Goal: Transaction & Acquisition: Purchase product/service

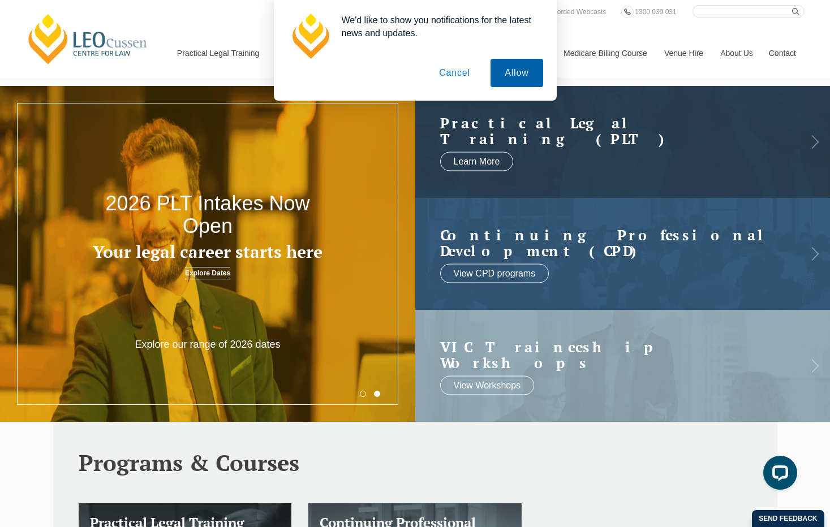
click at [502, 73] on button "Allow" at bounding box center [516, 73] width 52 height 28
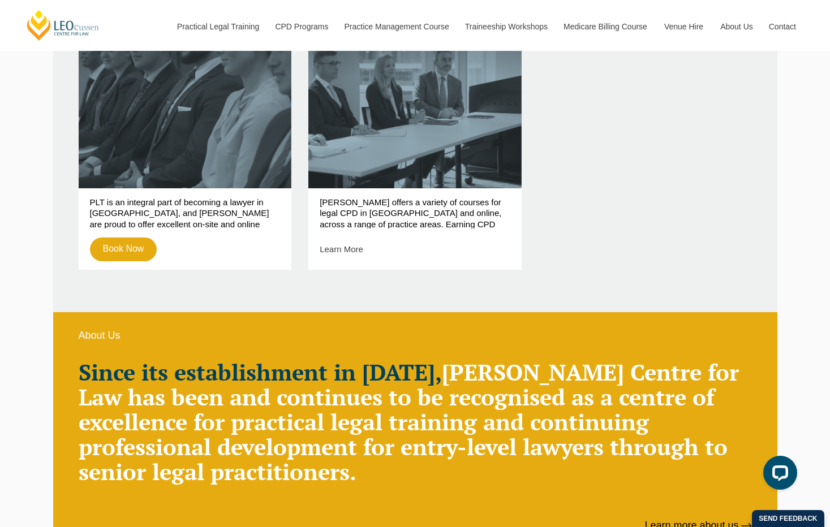
scroll to position [339, 0]
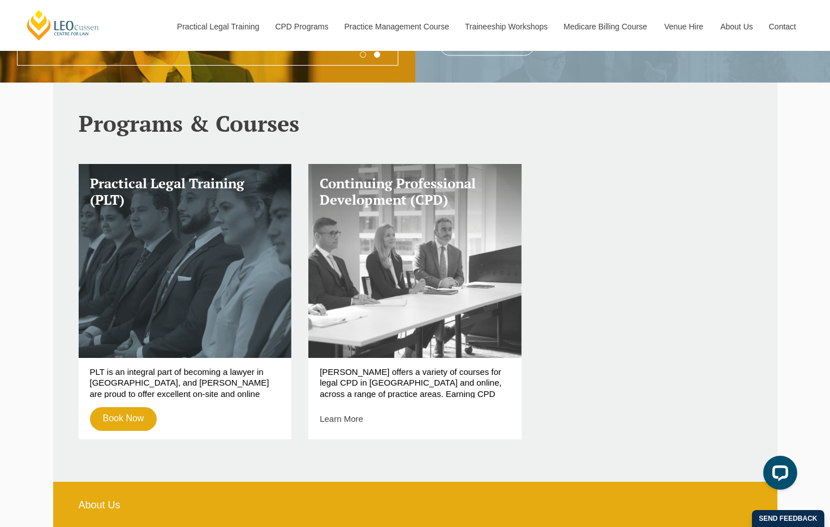
click at [433, 264] on link "Continuing Professional Development (CPD)" at bounding box center [414, 261] width 213 height 194
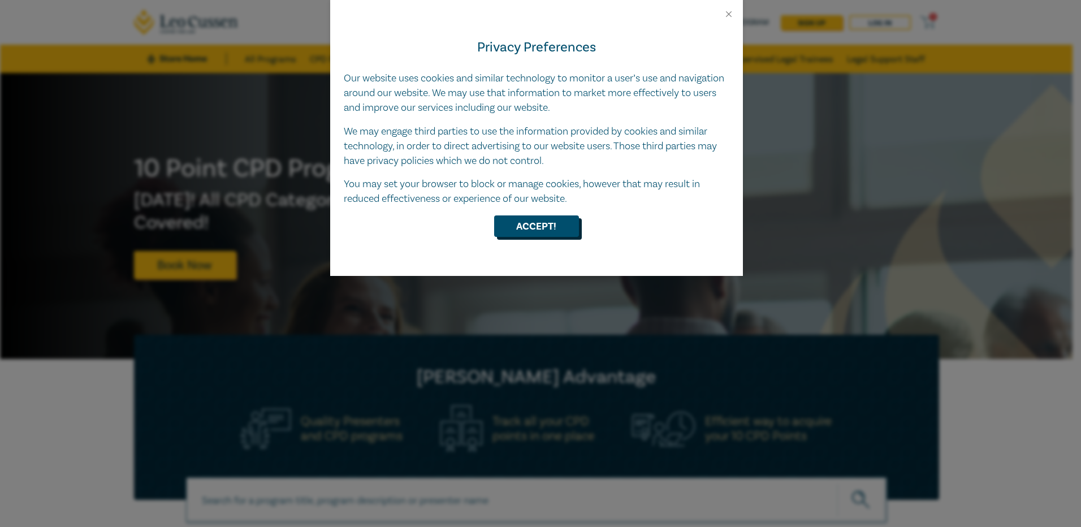
click at [552, 222] on button "Accept!" at bounding box center [536, 225] width 85 height 21
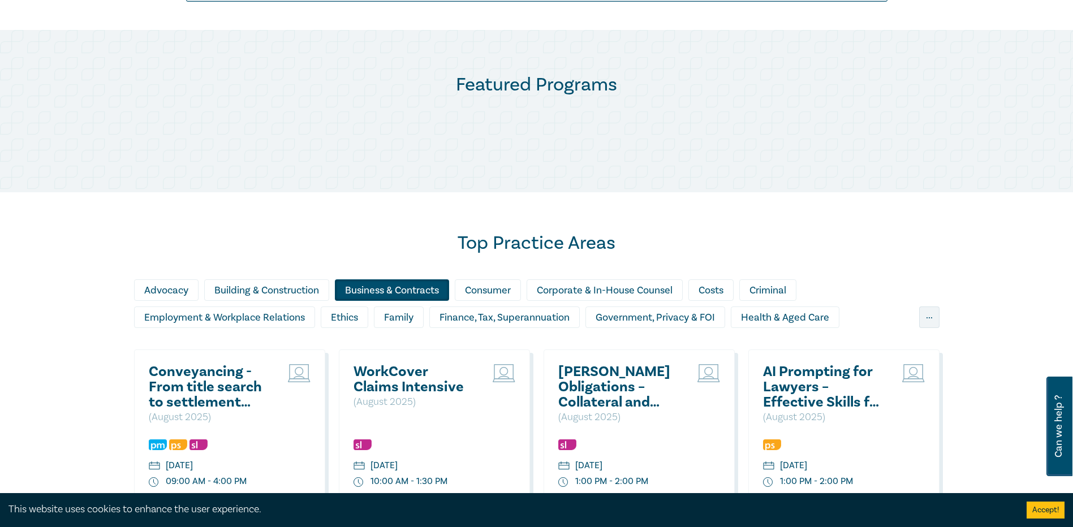
scroll to position [339, 0]
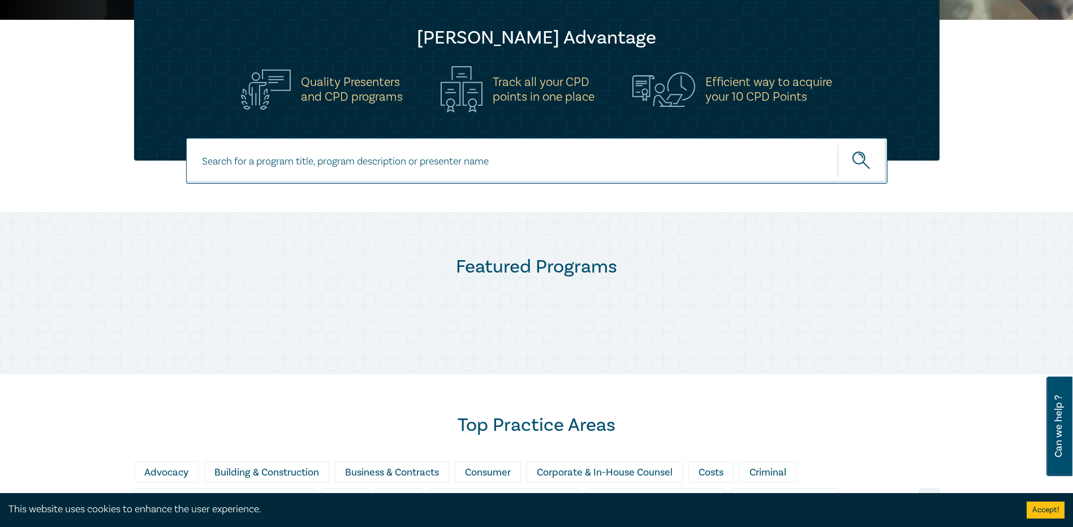
click at [242, 161] on input at bounding box center [536, 161] width 701 height 46
type input "well-being"
click at [838, 144] on button "submit" at bounding box center [863, 161] width 50 height 34
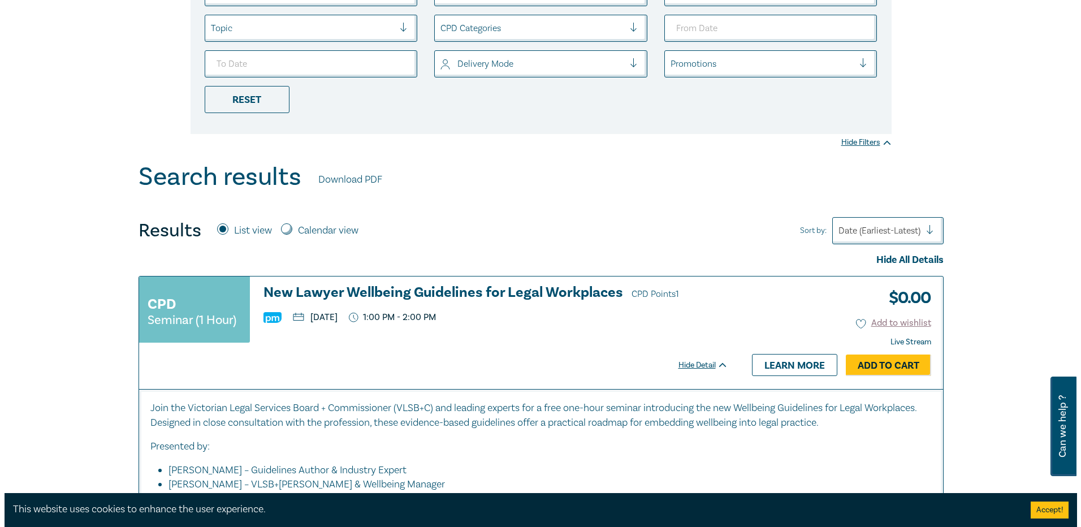
scroll to position [283, 0]
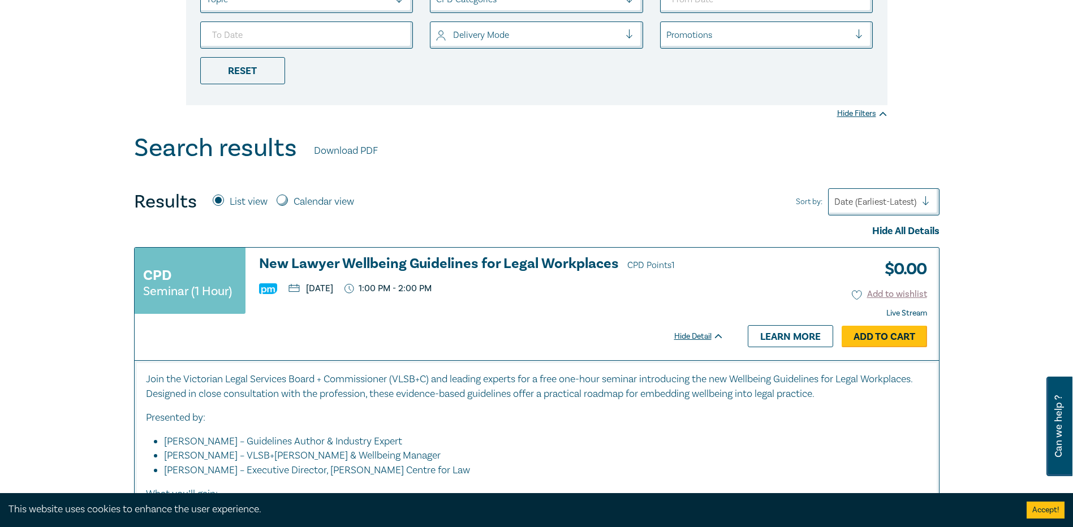
click at [878, 333] on link "Add to Cart" at bounding box center [884, 336] width 85 height 21
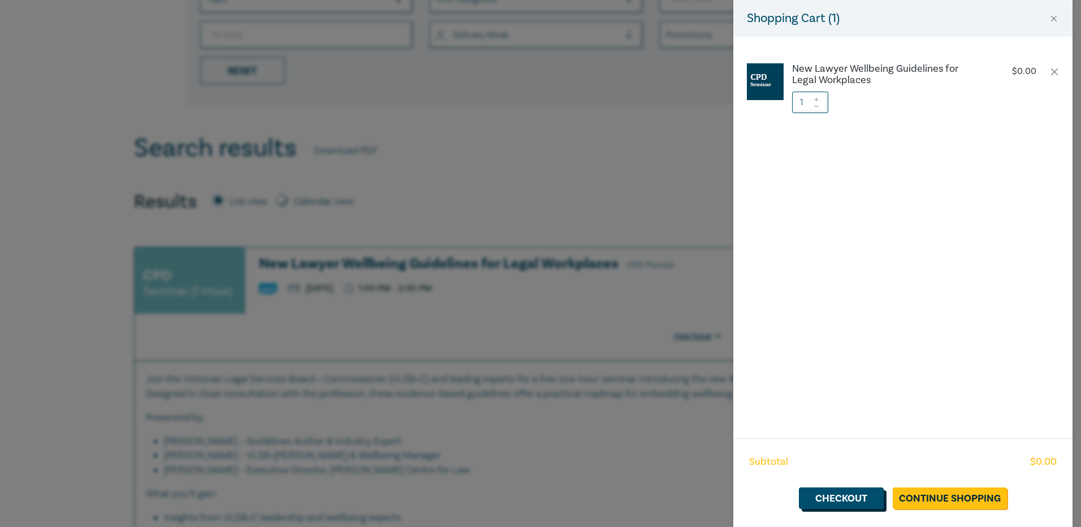
click at [839, 498] on link "Checkout" at bounding box center [841, 498] width 85 height 21
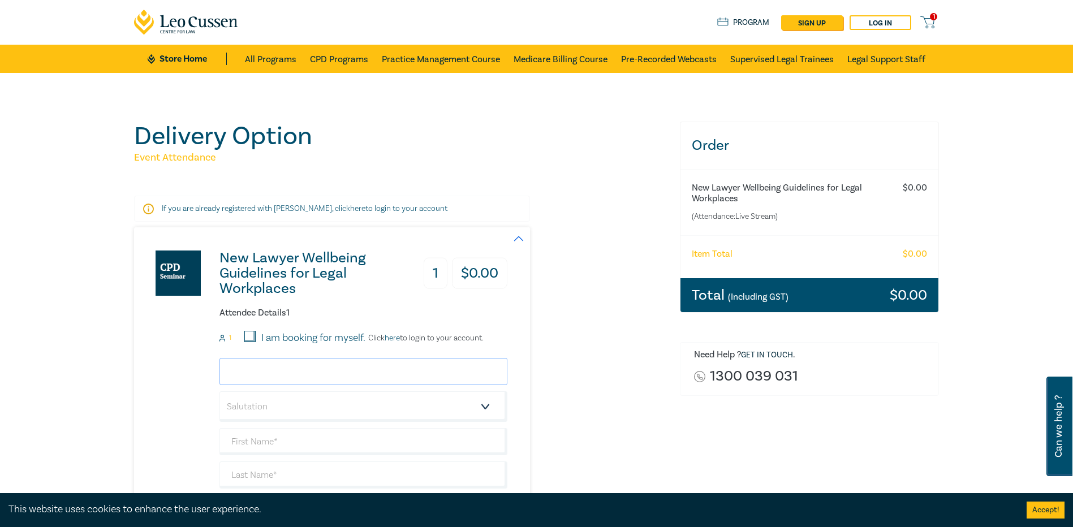
click at [305, 370] on input "email" at bounding box center [363, 371] width 288 height 27
type input "[EMAIL_ADDRESS][DOMAIN_NAME]"
type input "[PERSON_NAME]"
type input "Matters"
type input "KCL Law"
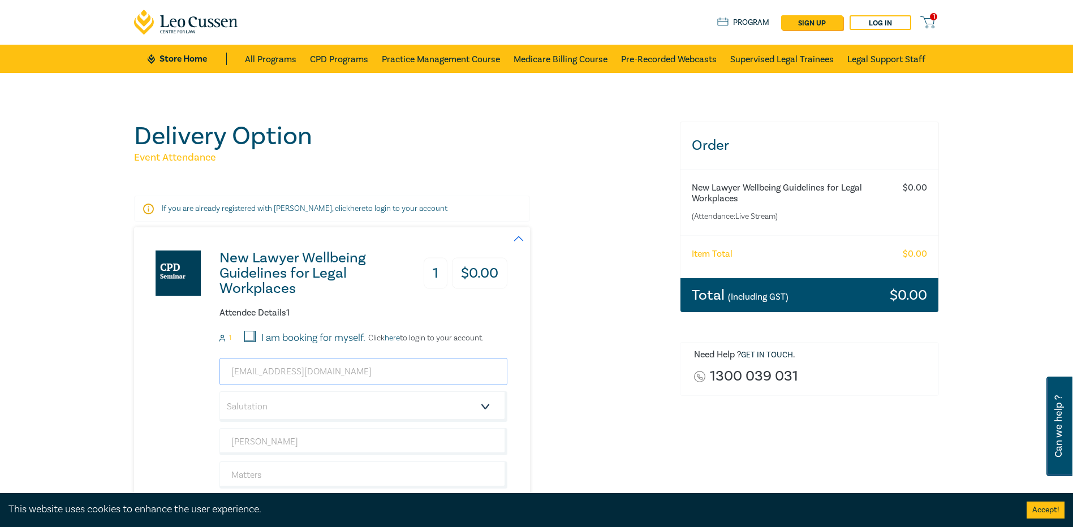
scroll to position [170, 0]
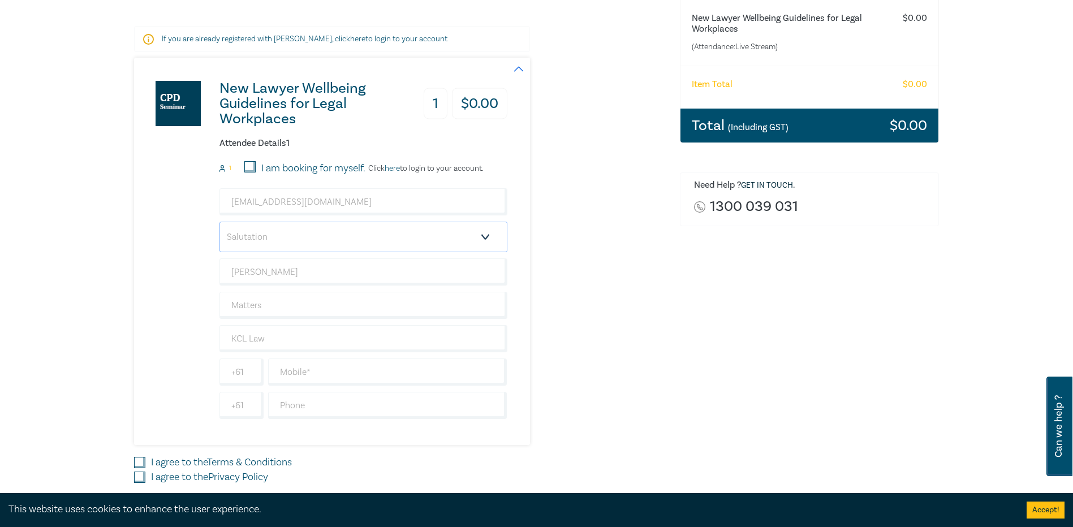
click at [482, 236] on select "Salutation Mr. Mrs. Ms. Miss Dr. Prof. Other" at bounding box center [363, 237] width 288 height 31
select select "Mr."
click at [219, 222] on select "Salutation Mr. Mrs. Ms. Miss Dr. Prof. Other" at bounding box center [363, 237] width 288 height 31
click at [304, 369] on input "text" at bounding box center [387, 372] width 239 height 27
type input "0456658164"
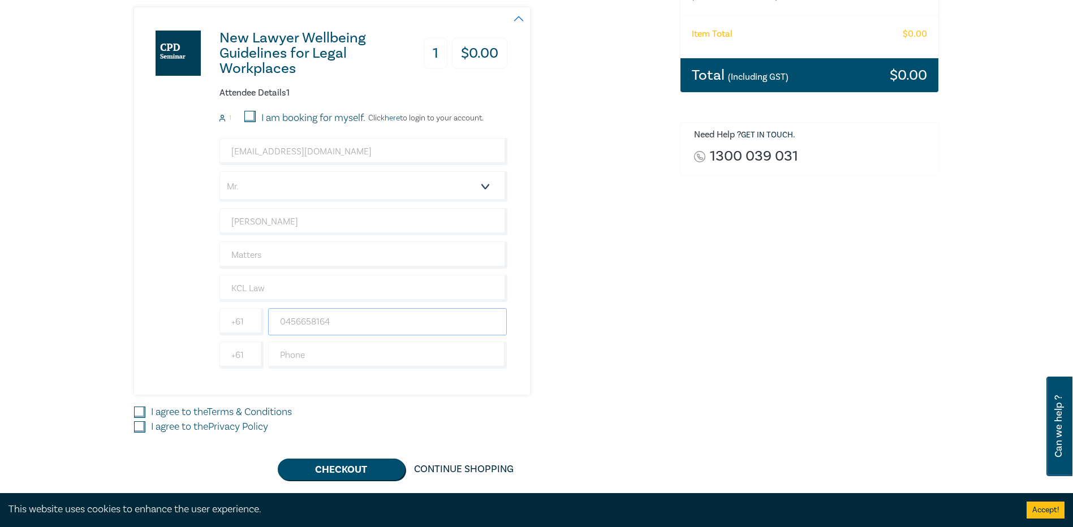
scroll to position [283, 0]
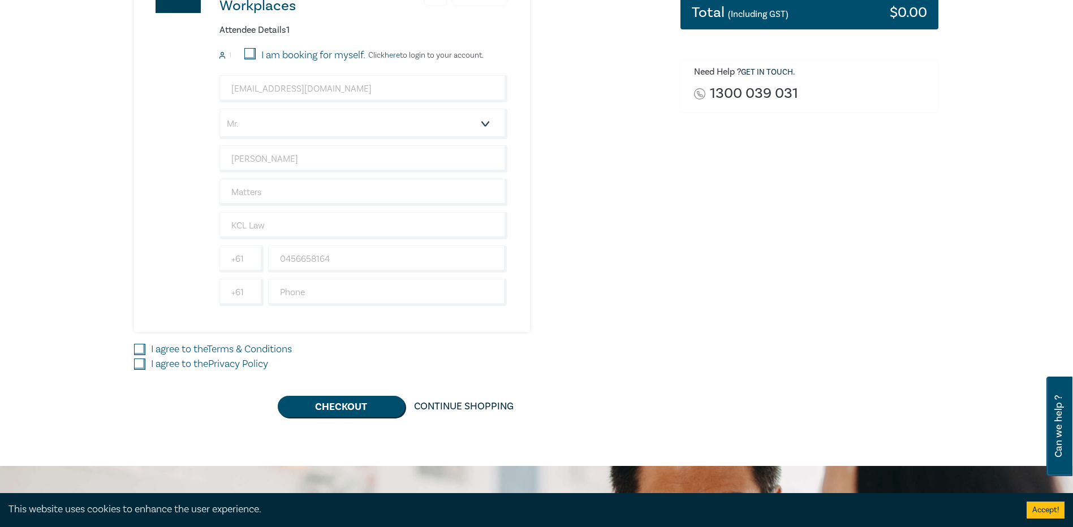
click at [135, 350] on input "I agree to the Terms & Conditions" at bounding box center [139, 349] width 11 height 11
checkbox input "true"
click at [140, 363] on input "I agree to the Privacy Policy" at bounding box center [139, 364] width 11 height 11
checkbox input "true"
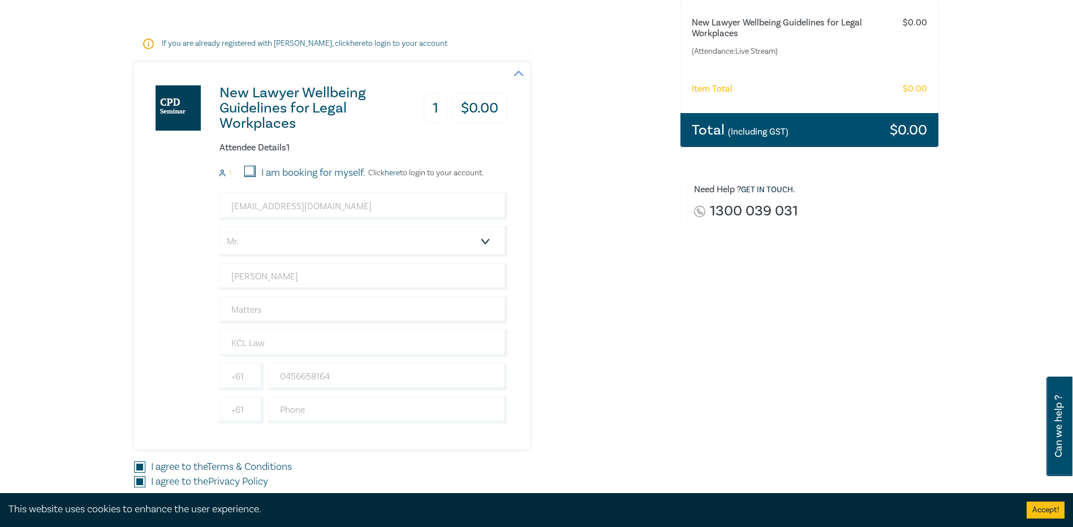
scroll to position [57, 0]
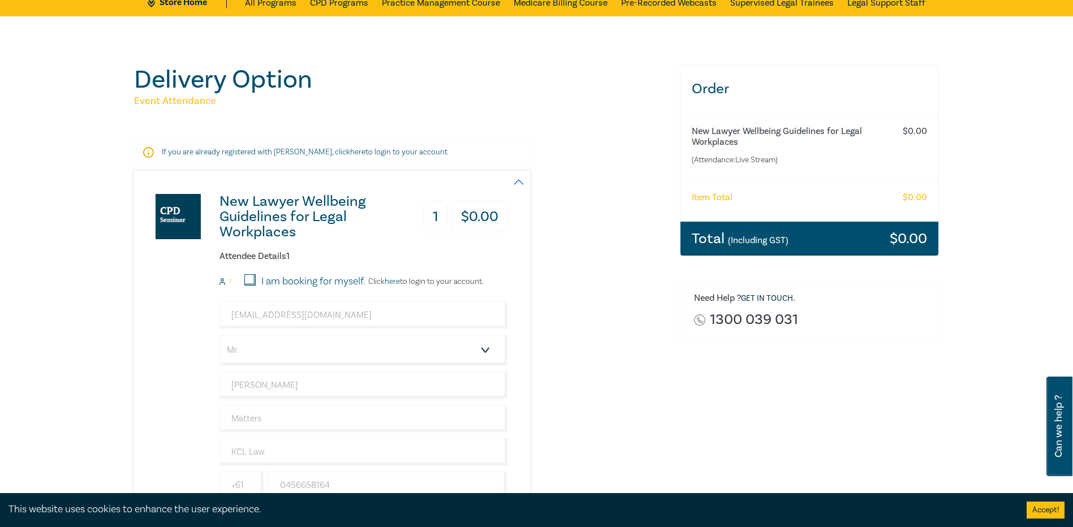
click at [248, 281] on input "I am booking for myself." at bounding box center [249, 279] width 11 height 11
checkbox input "true"
click at [391, 281] on link "here" at bounding box center [392, 282] width 15 height 10
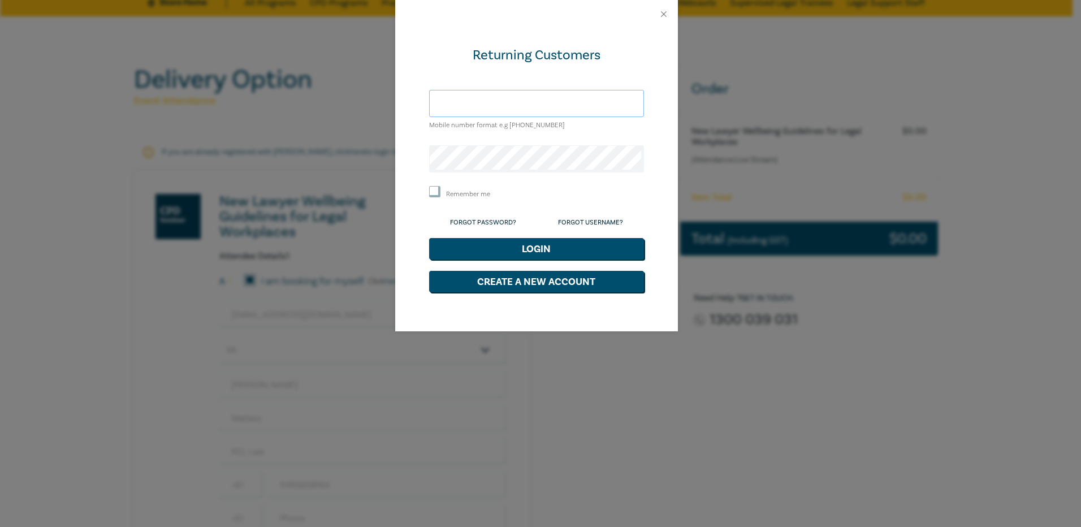
click at [469, 105] on input "text" at bounding box center [536, 103] width 215 height 27
type input "[EMAIL_ADDRESS][DOMAIN_NAME]"
click at [553, 275] on button "Create a New Account" at bounding box center [536, 281] width 215 height 21
select select "AU"
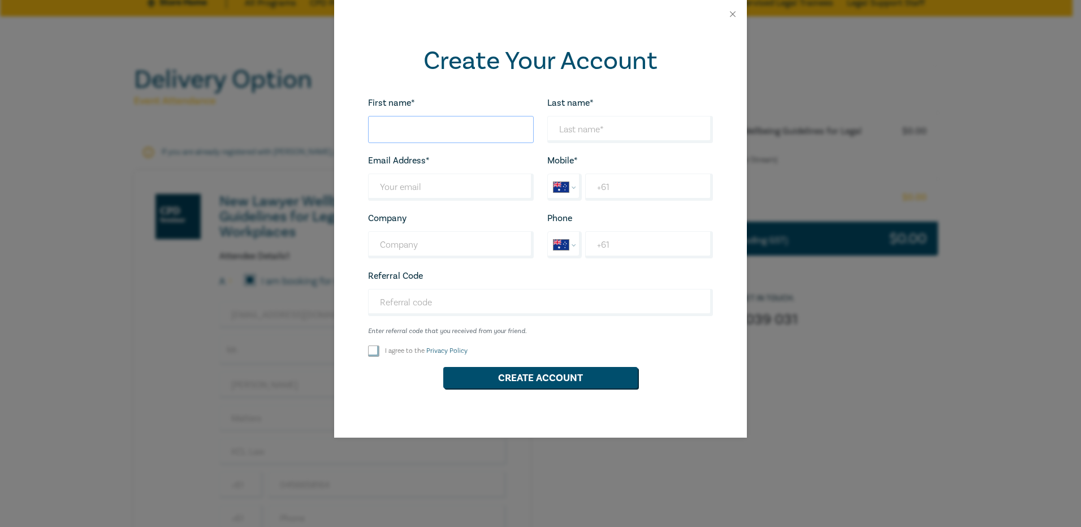
click at [434, 133] on input "First name*" at bounding box center [451, 129] width 166 height 27
type input "[PERSON_NAME]"
click at [609, 136] on input "Last name*" at bounding box center [630, 129] width 166 height 27
type input "[EMAIL_ADDRESS][DOMAIN_NAME]"
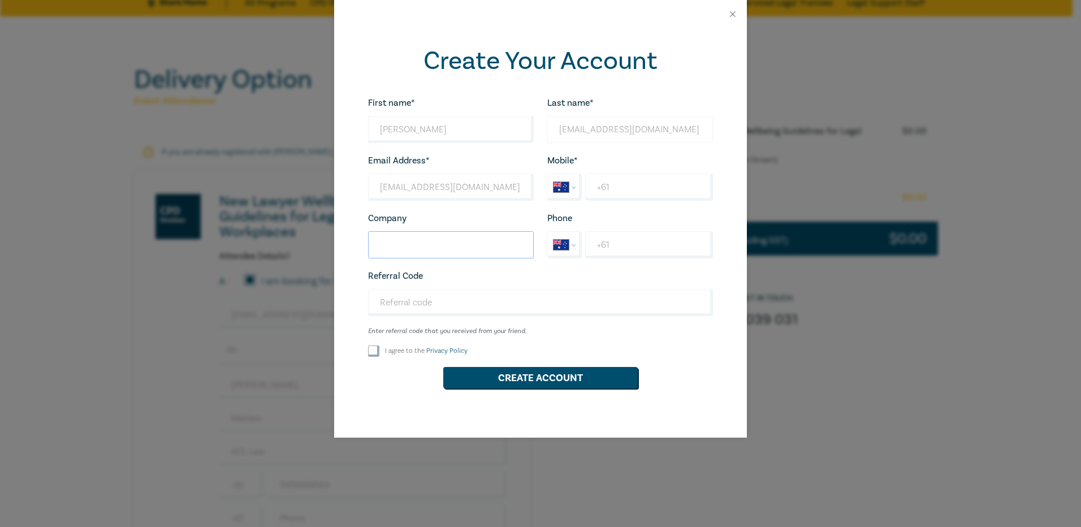
type input "KCL Law"
click at [612, 190] on input "+61" at bounding box center [649, 187] width 128 height 27
type input "+61 456 658 164"
click at [373, 351] on input "I agree to the Privacy Policy" at bounding box center [373, 351] width 11 height 11
checkbox input "true"
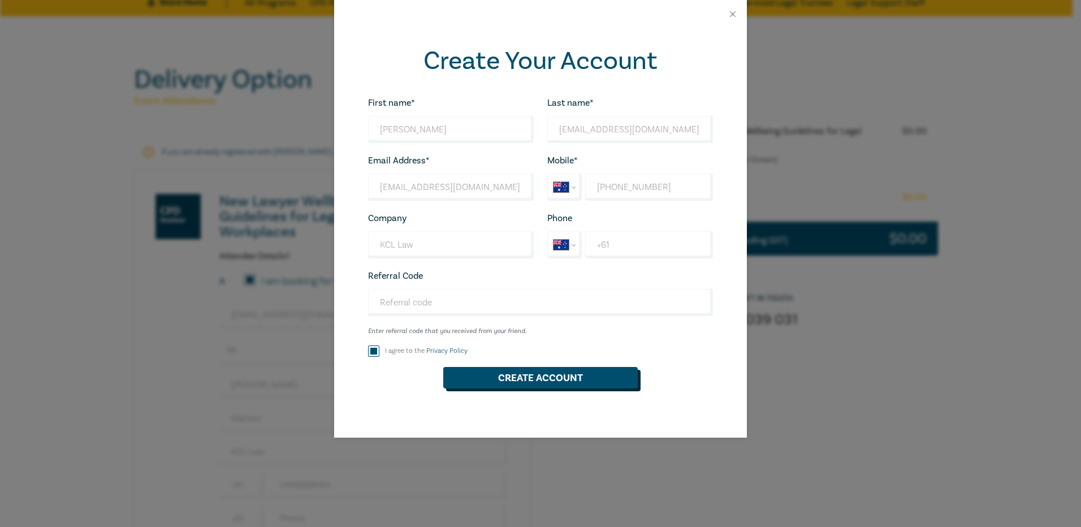
click at [513, 383] on button "Create Account" at bounding box center [540, 377] width 195 height 21
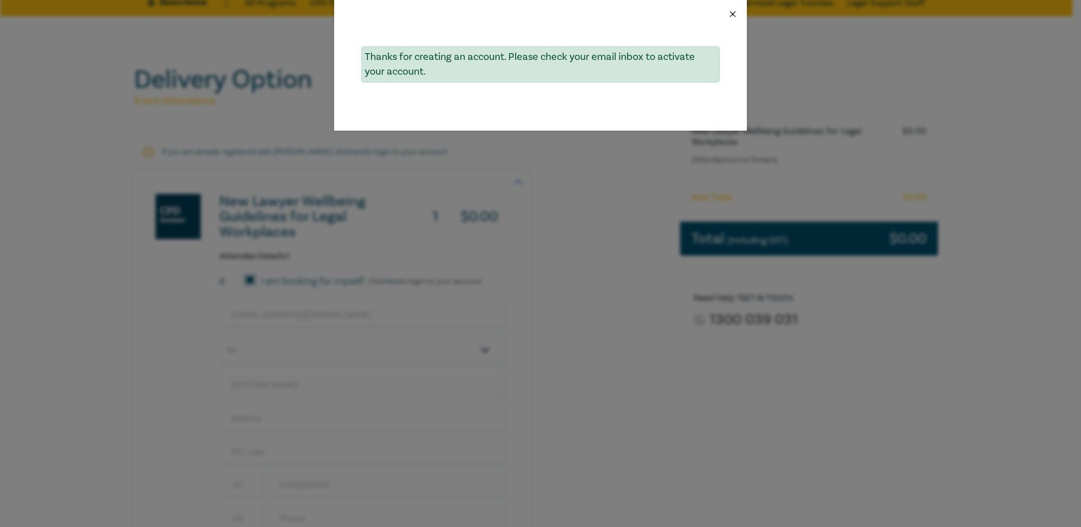
click at [734, 15] on button "Close" at bounding box center [733, 14] width 10 height 10
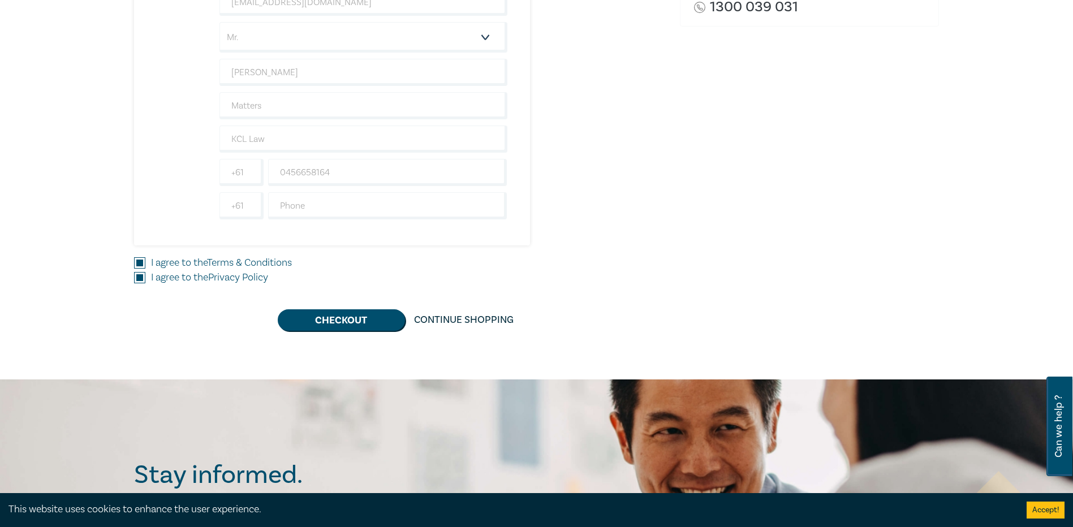
scroll to position [396, 0]
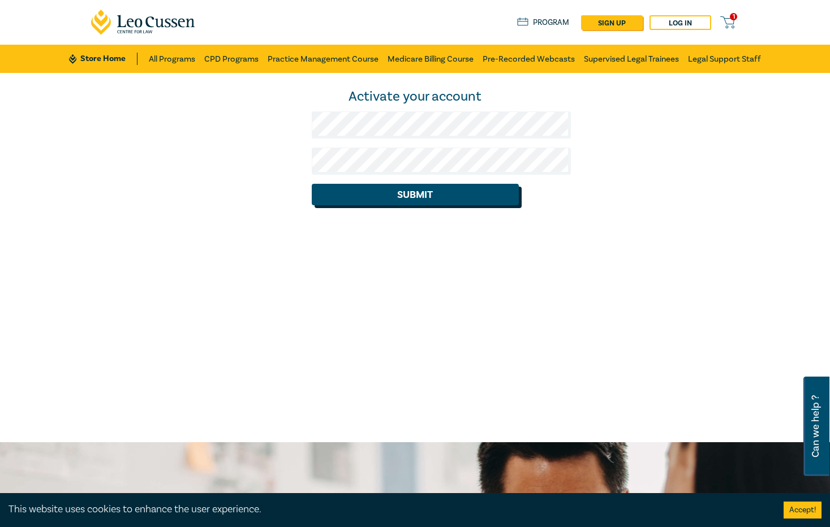
click at [416, 200] on button "Submit" at bounding box center [415, 194] width 207 height 21
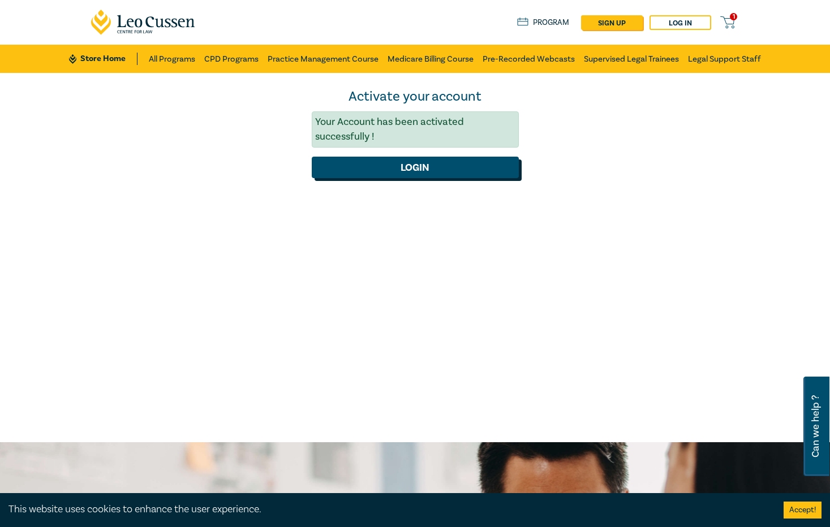
click at [419, 157] on button "Login" at bounding box center [415, 167] width 207 height 21
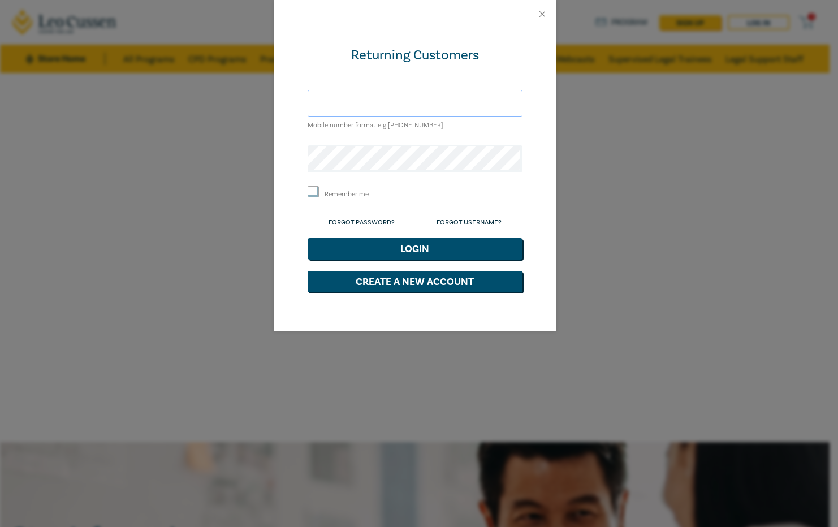
click at [351, 105] on input "text" at bounding box center [415, 103] width 215 height 27
type input "[EMAIL_ADDRESS][DOMAIN_NAME]"
click at [313, 192] on input "Remember me" at bounding box center [313, 191] width 11 height 11
checkbox input "true"
click at [371, 248] on button "Login" at bounding box center [415, 248] width 215 height 21
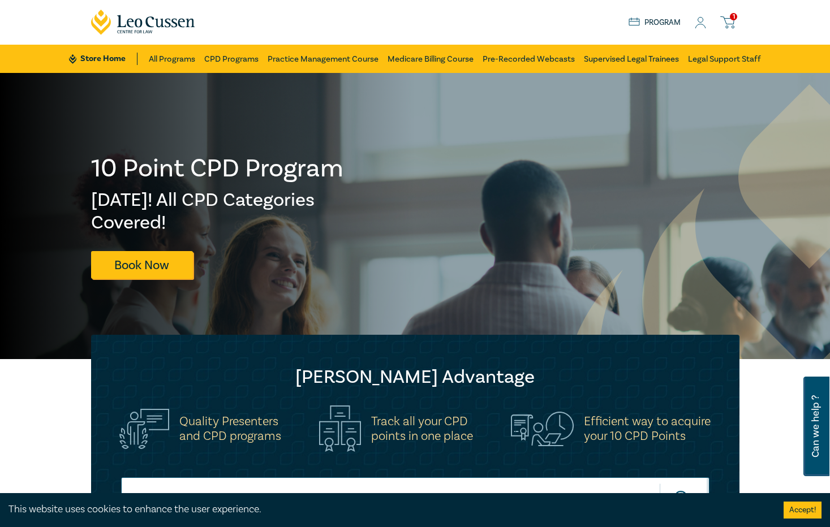
click at [734, 19] on icon at bounding box center [727, 20] width 13 height 7
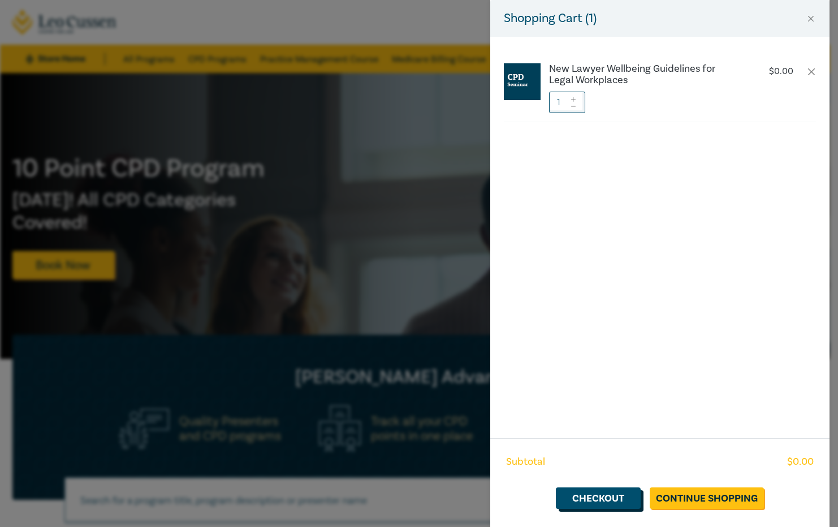
click at [603, 503] on link "Checkout" at bounding box center [598, 498] width 85 height 21
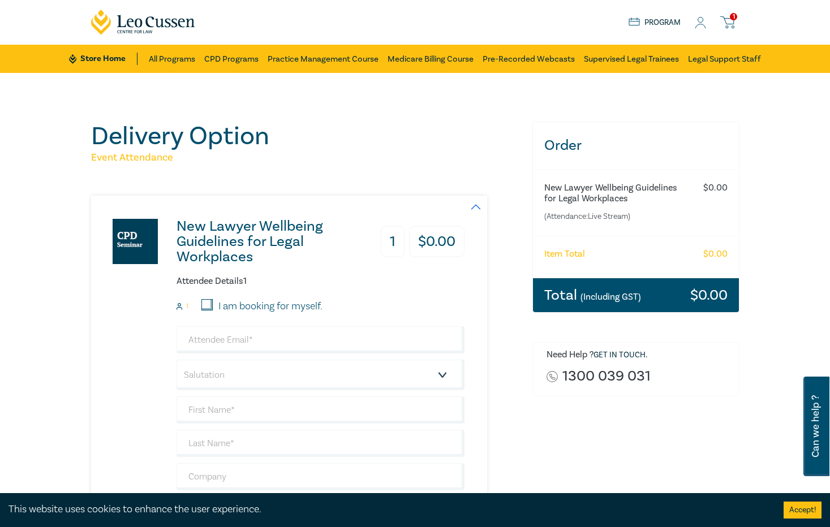
click at [201, 301] on input "I am booking for myself." at bounding box center [206, 304] width 11 height 11
checkbox input "true"
type input "[EMAIL_ADDRESS][DOMAIN_NAME]"
type input "[PERSON_NAME]"
type input "[EMAIL_ADDRESS][DOMAIN_NAME]"
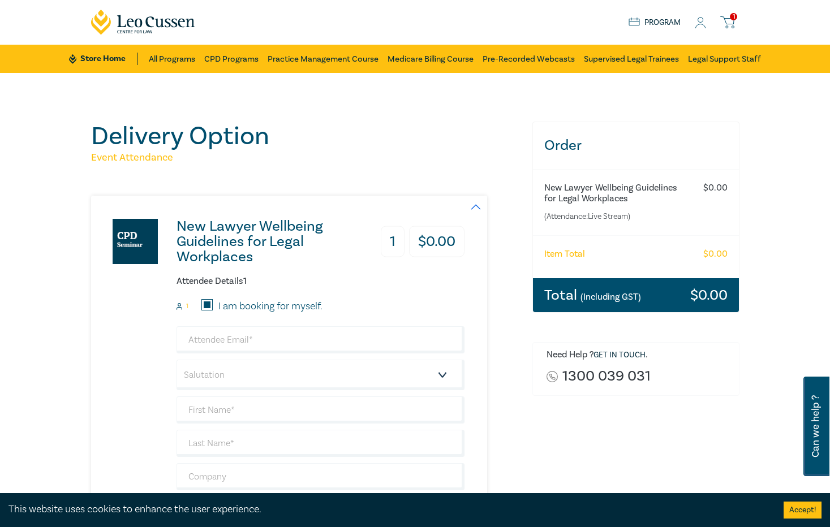
type input "456658164"
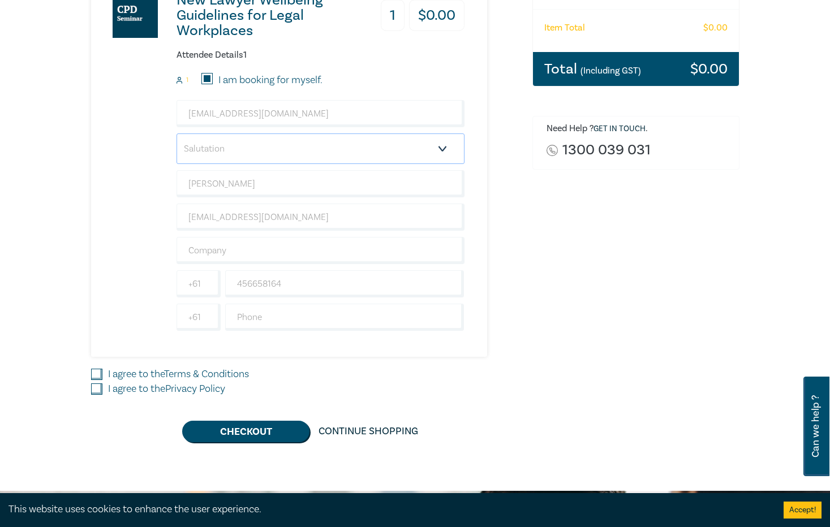
click at [362, 149] on select "Salutation Mr. Mrs. Ms. Miss Dr. Prof. Other" at bounding box center [320, 148] width 288 height 31
select select "Mr."
click at [176, 133] on select "Salutation Mr. Mrs. Ms. Miss Dr. Prof. Other" at bounding box center [320, 148] width 288 height 31
click at [176, 184] on input "[PERSON_NAME]" at bounding box center [320, 183] width 288 height 27
click at [437, 238] on div "New Lawyer Wellbeing Guidelines for Legal Workplaces 1 $ 0.00 Attendee Details …" at bounding box center [305, 162] width 428 height 387
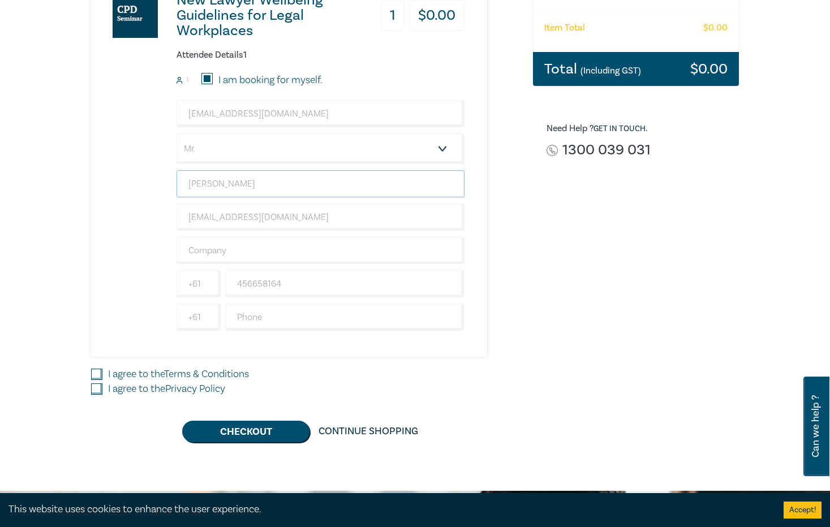
click at [205, 194] on input "[PERSON_NAME]" at bounding box center [320, 183] width 288 height 27
type input "Simon Matters"
click at [176, 252] on input "text" at bounding box center [320, 250] width 288 height 27
type input "KCL Law"
click at [91, 373] on input "I agree to the Terms & Conditions" at bounding box center [96, 374] width 11 height 11
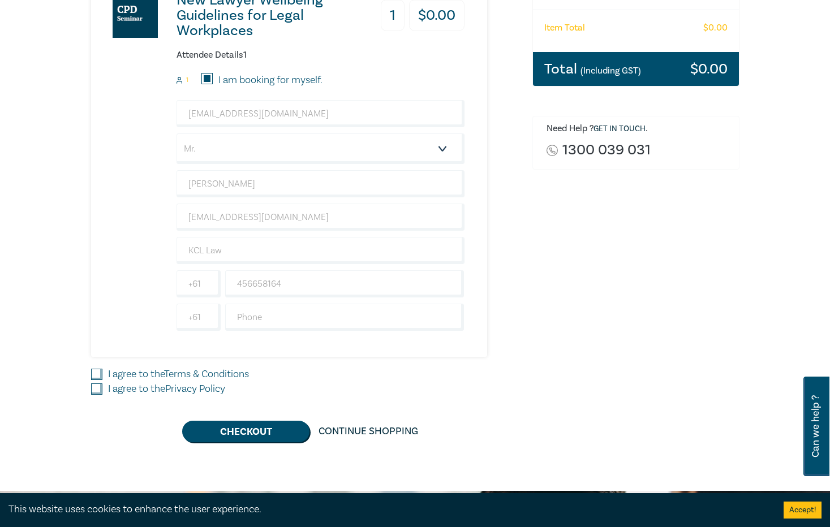
checkbox input "true"
click at [91, 388] on input "I agree to the Privacy Policy" at bounding box center [96, 388] width 11 height 11
checkbox input "true"
click at [251, 435] on button "Checkout" at bounding box center [245, 431] width 127 height 21
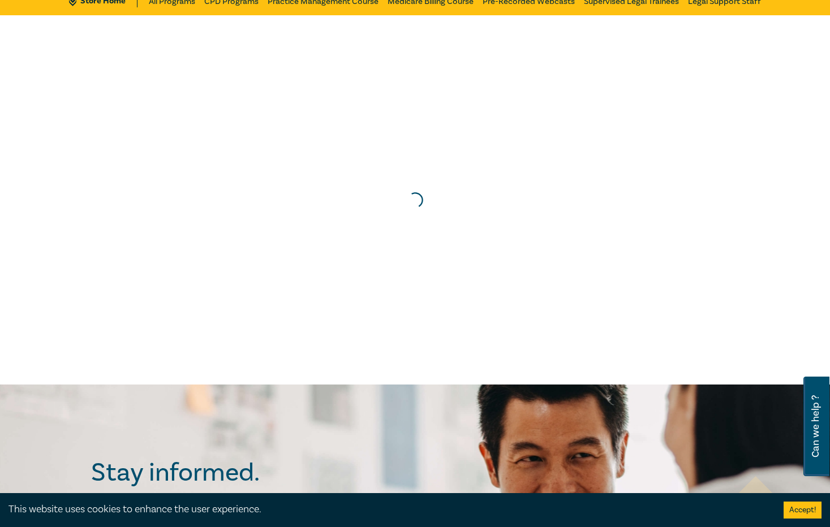
scroll to position [0, 0]
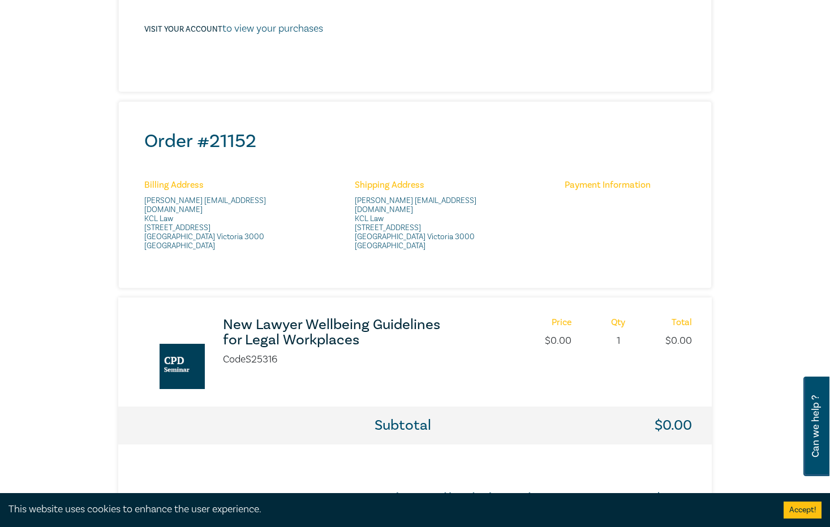
scroll to position [339, 0]
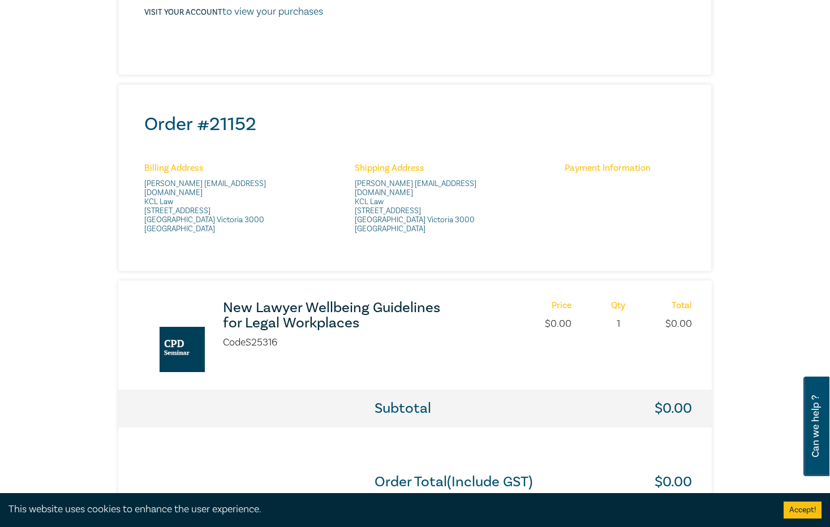
click at [339, 300] on h3 "New Lawyer Wellbeing Guidelines for Legal Workplaces" at bounding box center [336, 315] width 227 height 31
